Goal: Transaction & Acquisition: Subscribe to service/newsletter

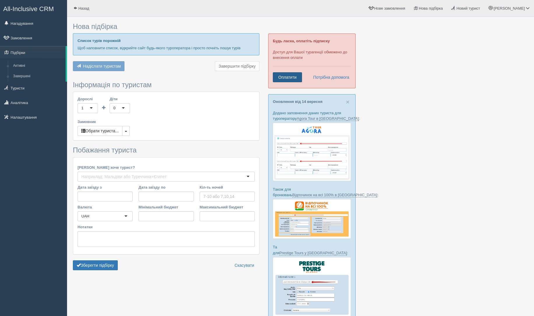
click at [291, 75] on link "Оплатити" at bounding box center [287, 77] width 29 height 10
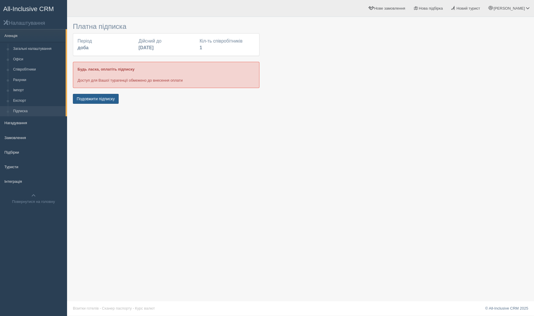
click at [103, 98] on button "Подовжити підписку" at bounding box center [96, 99] width 46 height 10
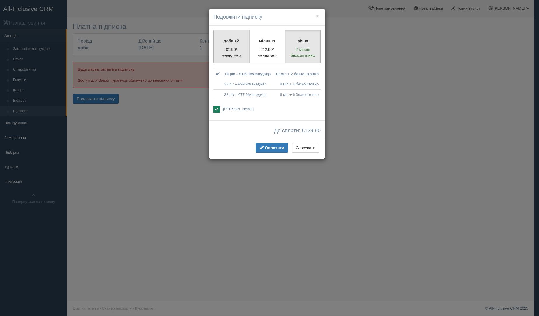
click at [240, 37] on label "доба x2 €1.99/менеджер" at bounding box center [231, 46] width 36 height 33
radio input "true"
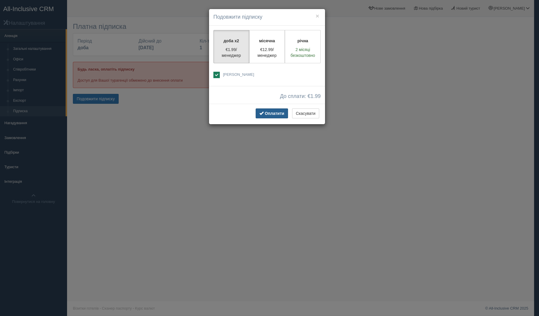
click at [276, 111] on span "Оплатити" at bounding box center [275, 113] width 20 height 5
